Goal: Check status: Check status

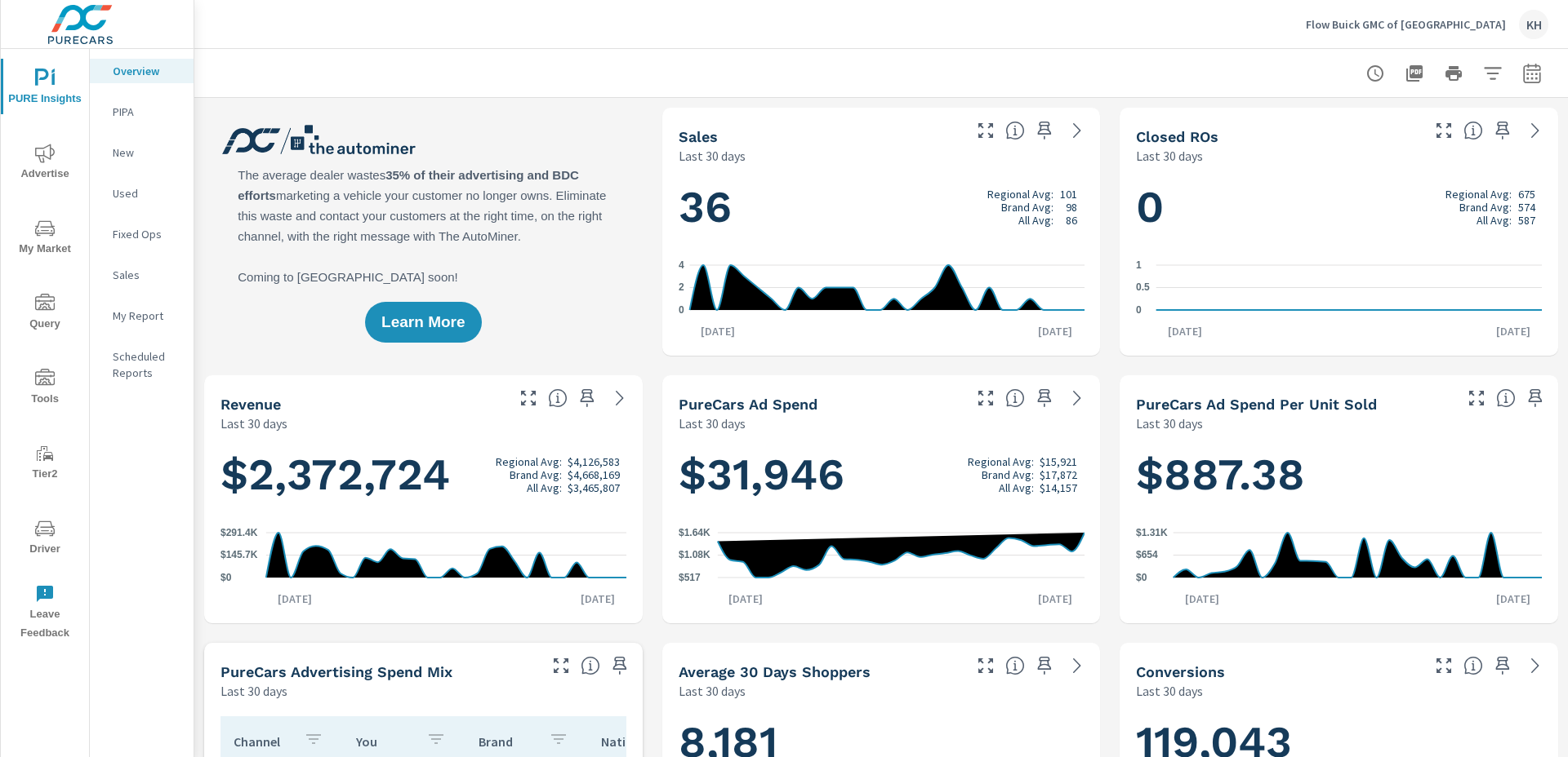
click at [51, 169] on span "Advertise" at bounding box center [44, 164] width 78 height 40
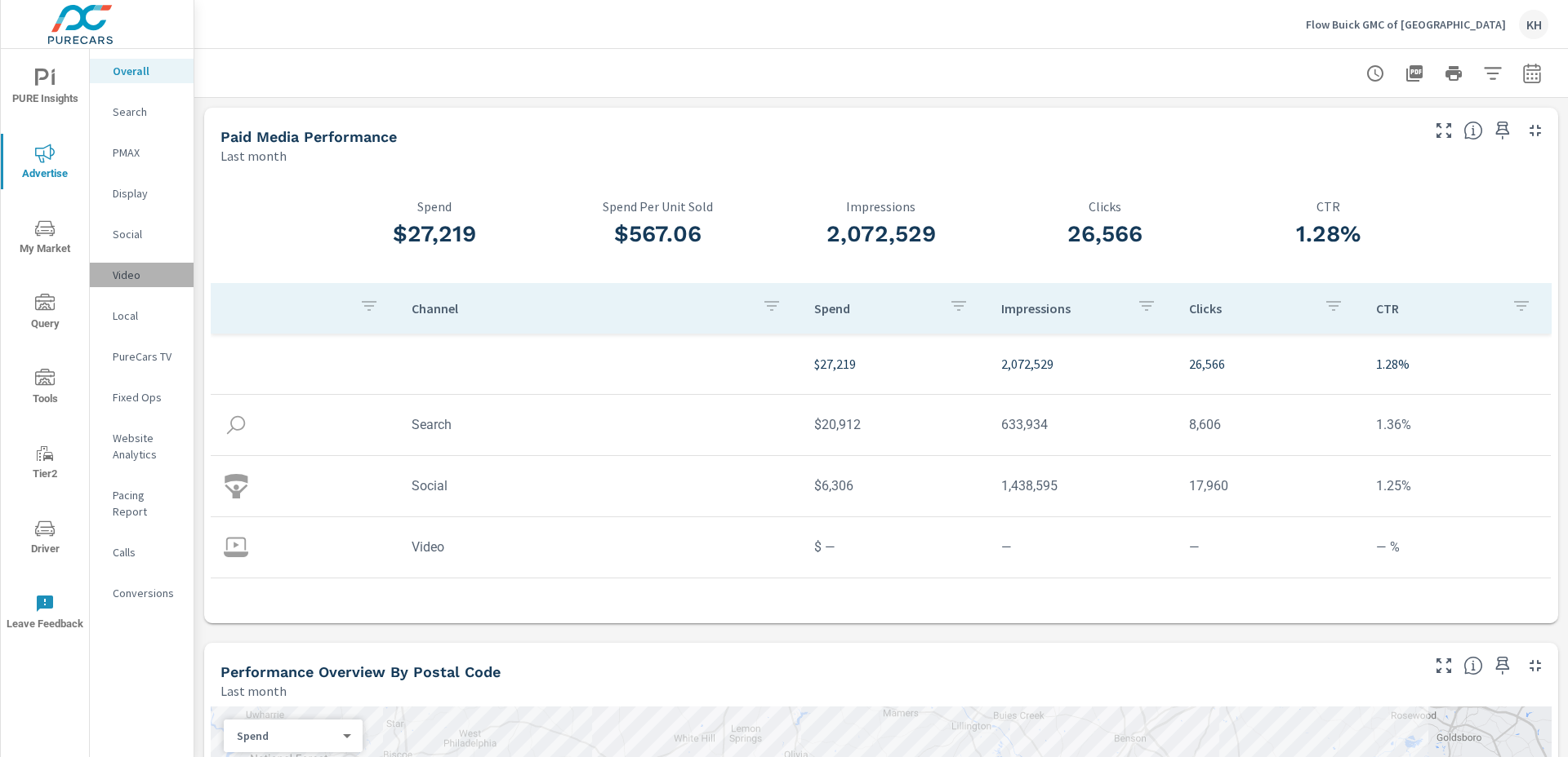
click at [136, 280] on p "Video" at bounding box center [147, 275] width 68 height 16
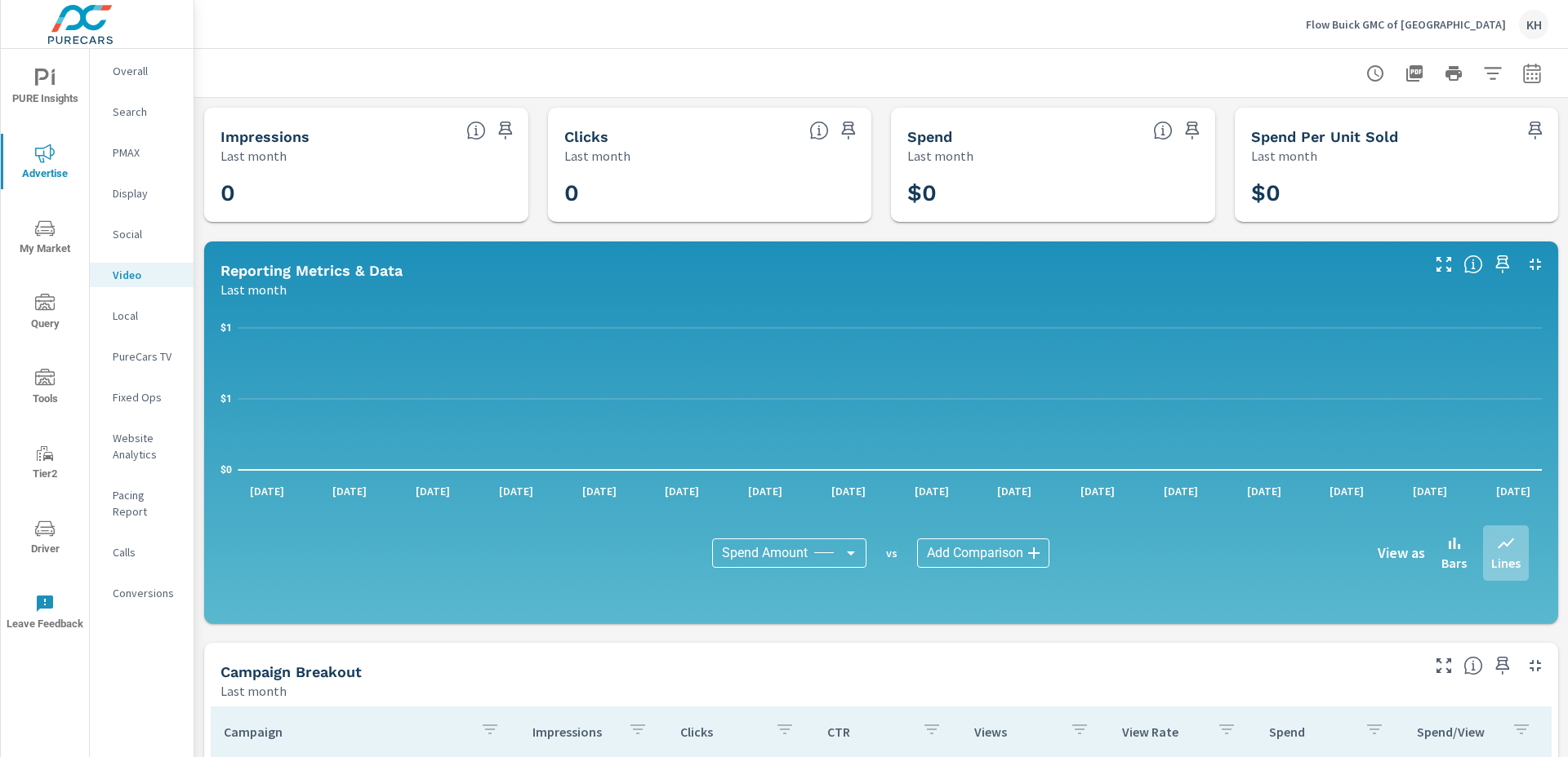
click at [1530, 76] on icon "button" at bounding box center [1531, 72] width 19 height 19
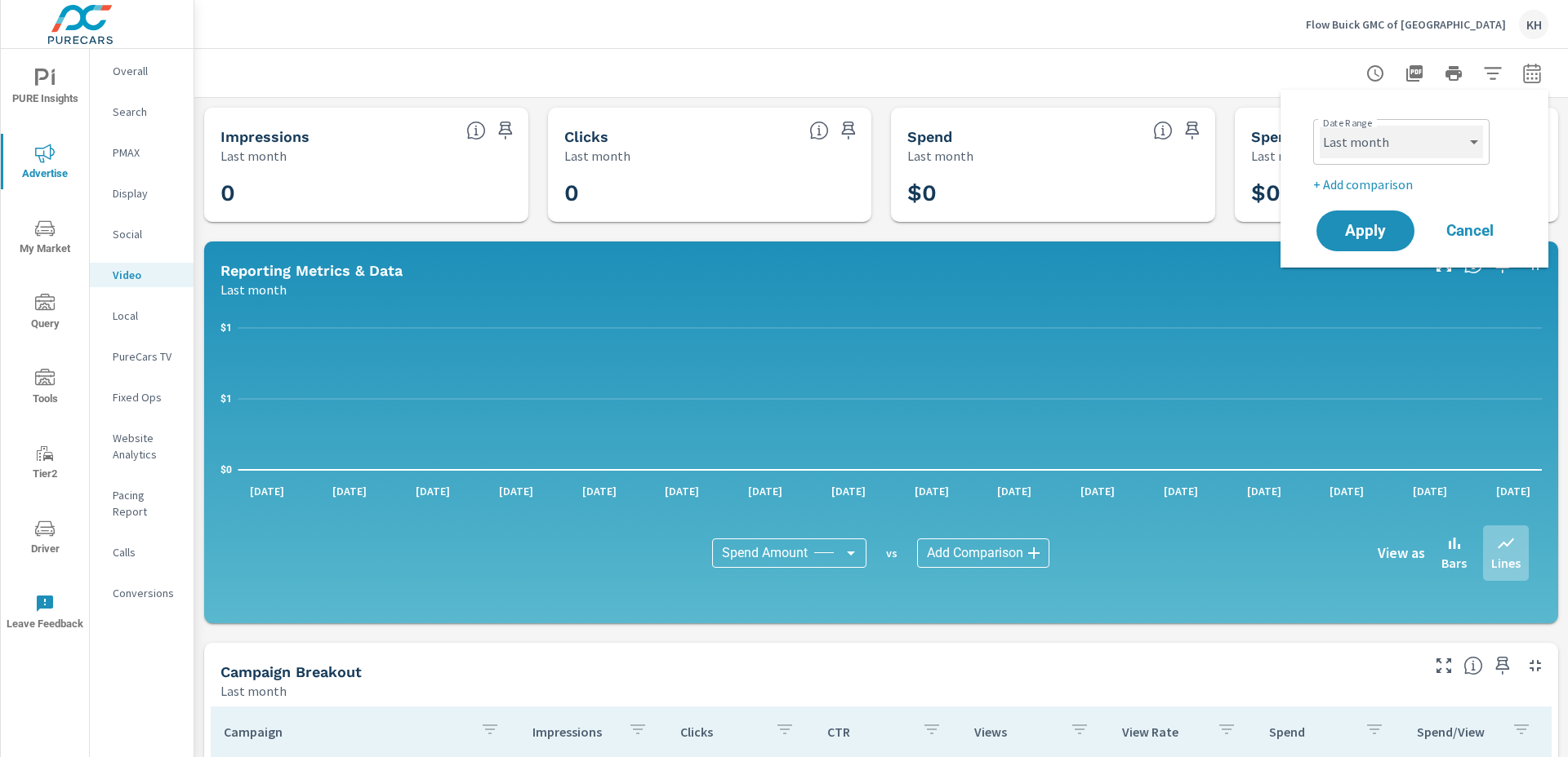
click at [1455, 137] on select "Custom [DATE] Last week Last 7 days Last 14 days Last 30 days Last 45 days Last…" at bounding box center [1401, 142] width 163 height 33
click at [1320, 126] on select "Custom [DATE] Last week Last 7 days Last 14 days Last 30 days Last 45 days Last…" at bounding box center [1401, 142] width 163 height 33
select select "Month to date"
click at [1398, 232] on span "Apply" at bounding box center [1364, 231] width 67 height 16
